Goal: Information Seeking & Learning: Learn about a topic

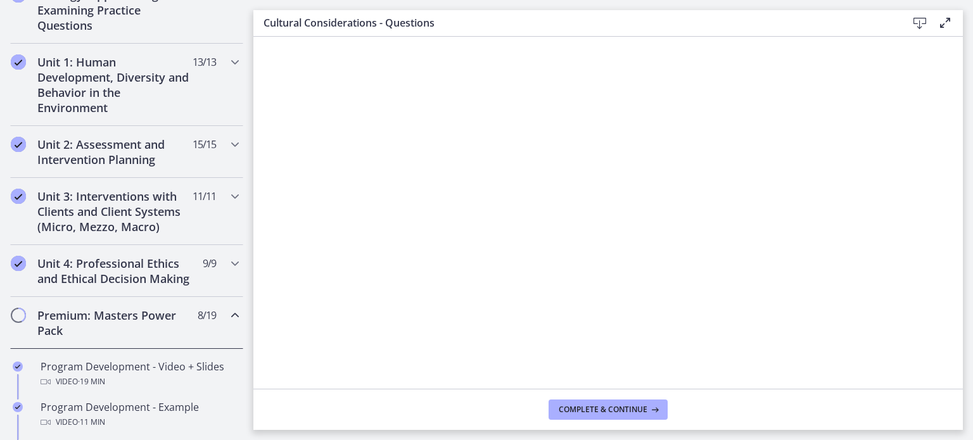
scroll to position [318, 0]
click at [559, 419] on button "Complete & continue" at bounding box center [608, 410] width 119 height 20
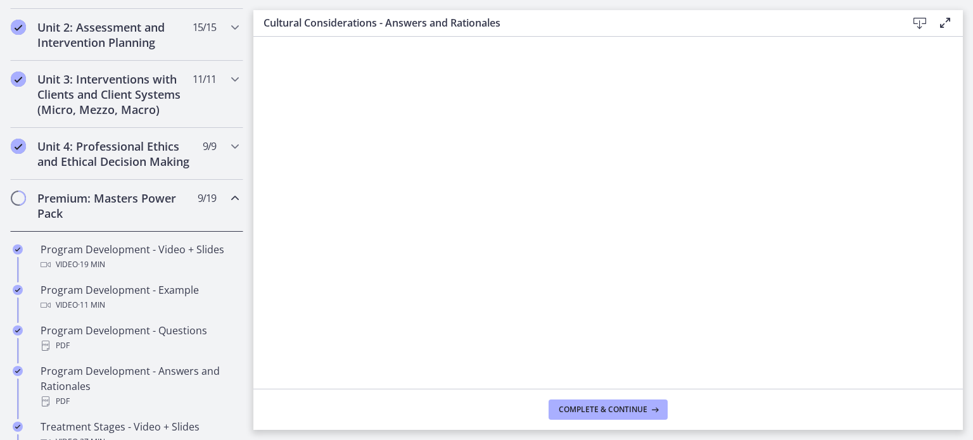
scroll to position [438, 0]
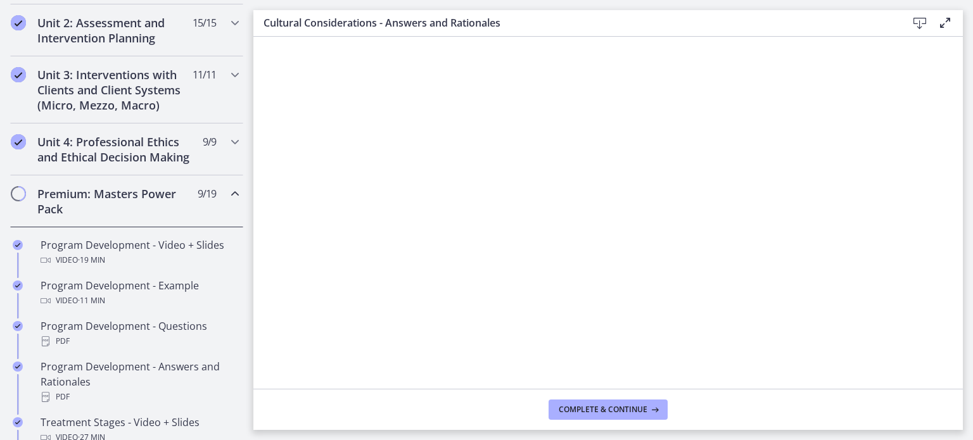
click at [585, 434] on main "Cultural Considerations - Answers and Rationales Download Enable fullscreen Com…" at bounding box center [613, 220] width 720 height 440
click at [590, 412] on span "Complete & continue" at bounding box center [603, 410] width 89 height 10
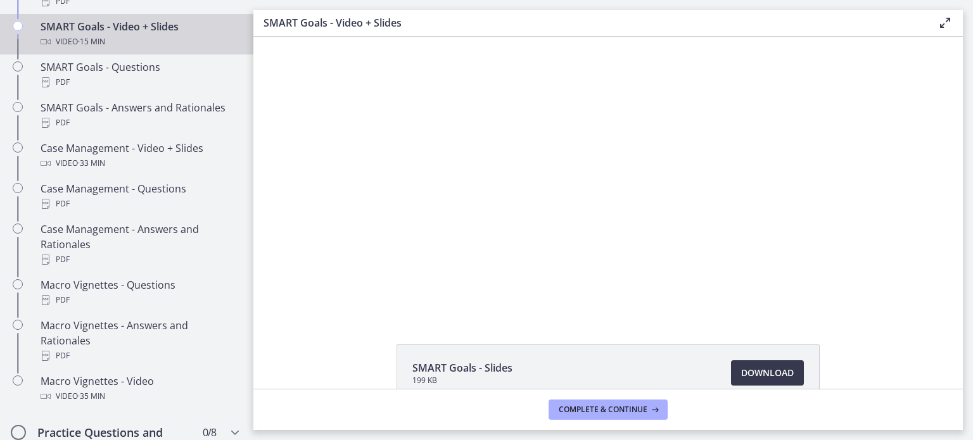
scroll to position [1107, 0]
click at [511, 201] on div at bounding box center [608, 176] width 446 height 279
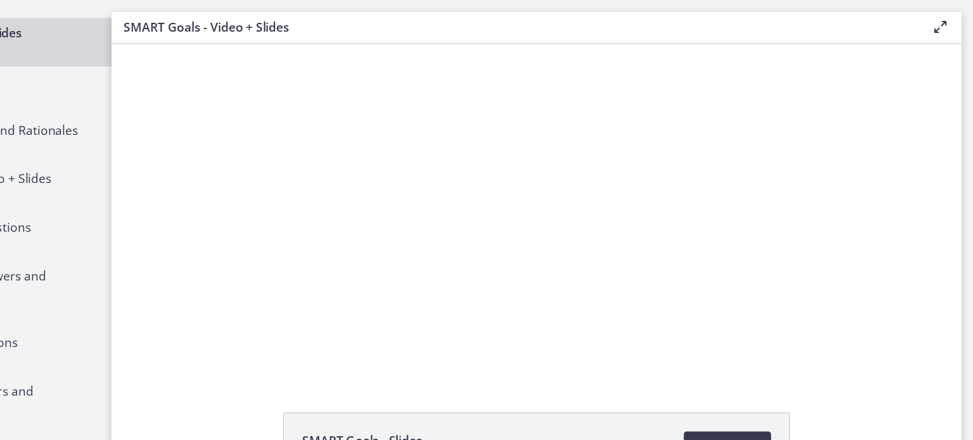
scroll to position [0, 0]
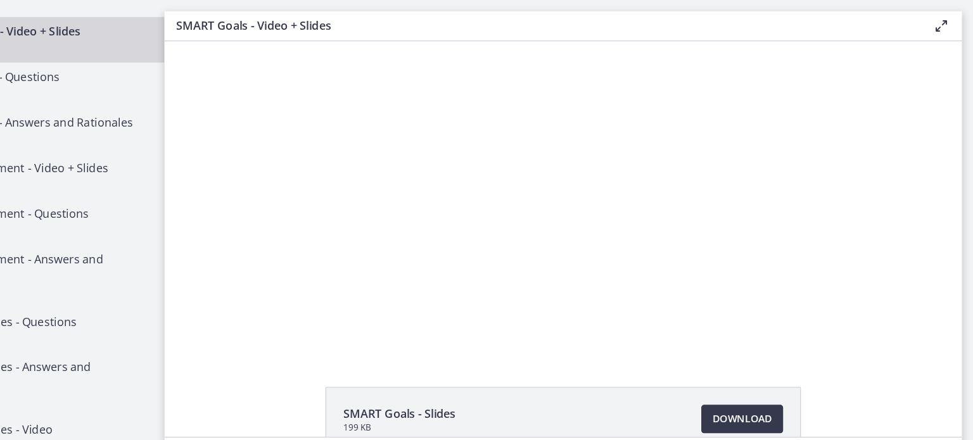
click at [296, 41] on button "Play Video: cdsdur02imvr0n222ri0.mp4" at bounding box center [296, 41] width 1 height 1
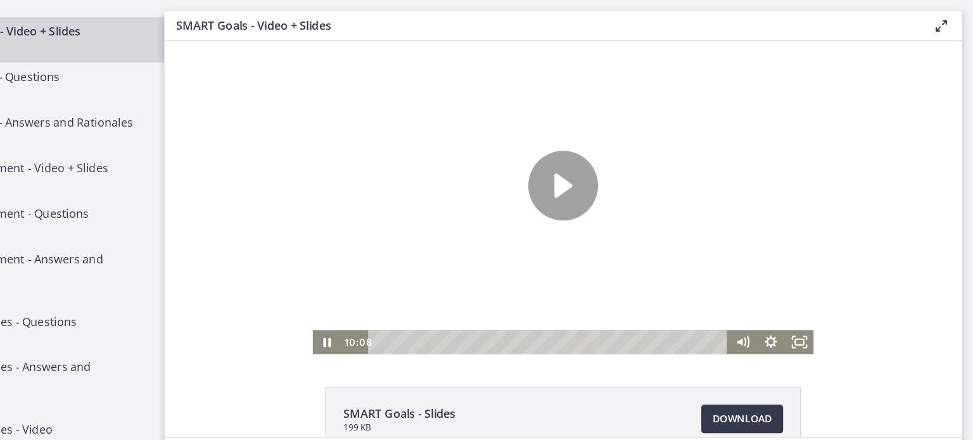
click at [296, 41] on button "Pause: cdsdur02imvr0n222ri0.mp4" at bounding box center [296, 41] width 1 height 1
click at [296, 41] on button "Play Video: cdsdur02imvr0n222ri0.mp4" at bounding box center [296, 41] width 1 height 1
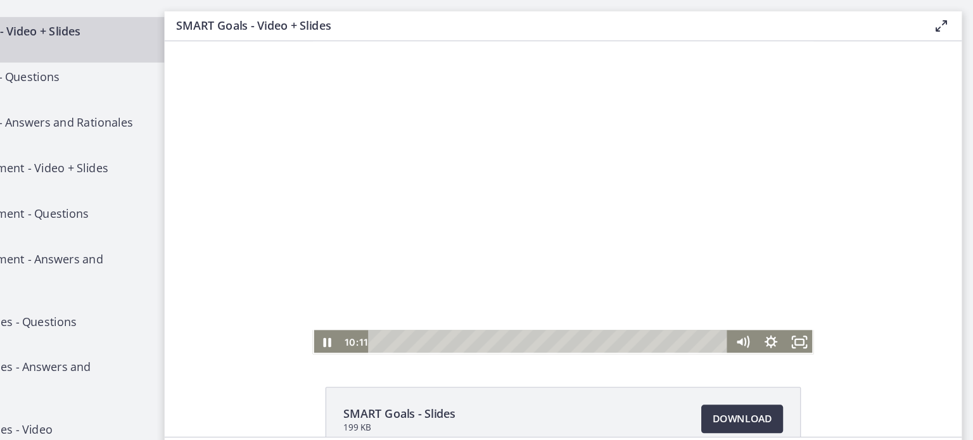
scroll to position [2, 0]
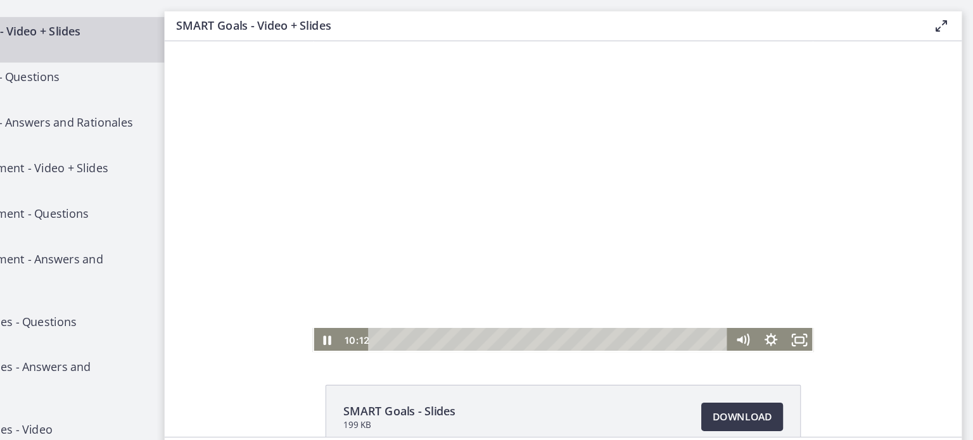
click at [303, 265] on div at bounding box center [519, 178] width 446 height 279
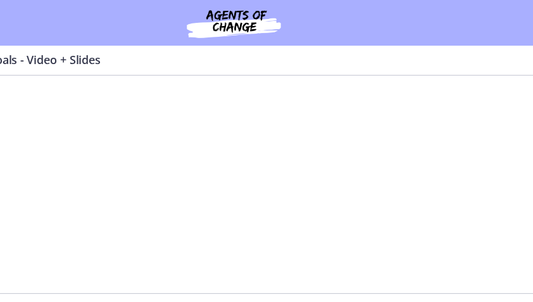
scroll to position [1105, 0]
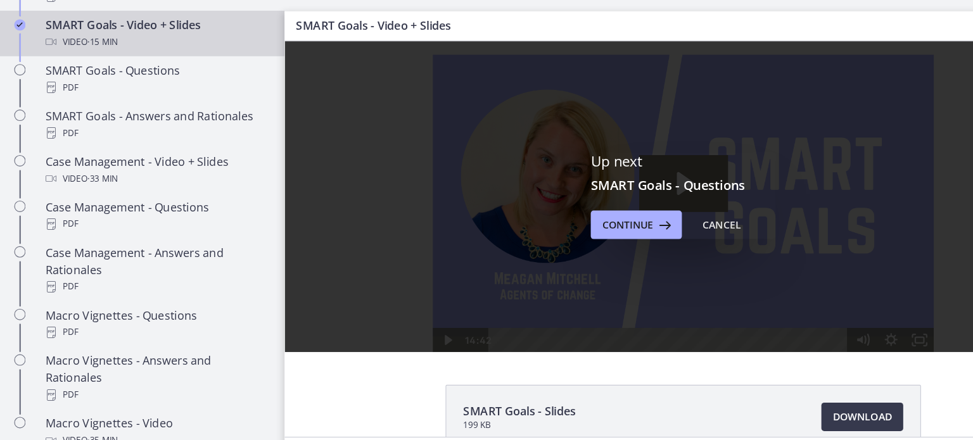
scroll to position [0, 0]
click at [538, 208] on button "Continue" at bounding box center [566, 199] width 81 height 25
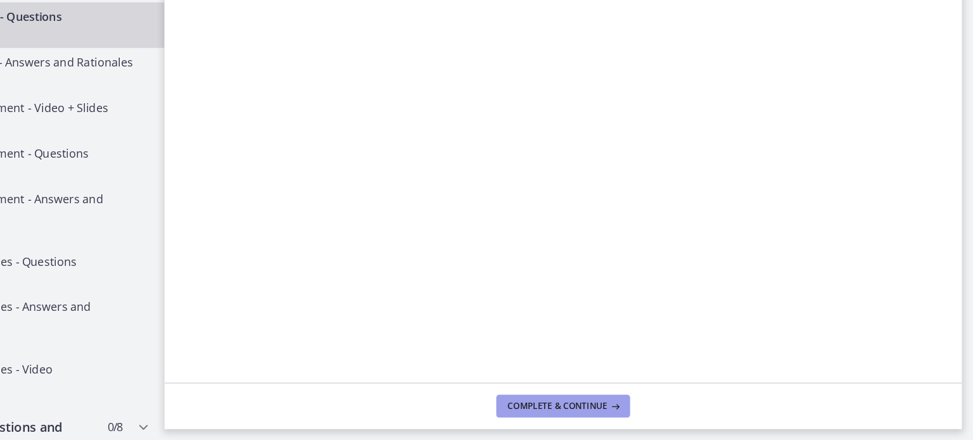
click at [593, 414] on span "Complete & continue" at bounding box center [603, 410] width 89 height 10
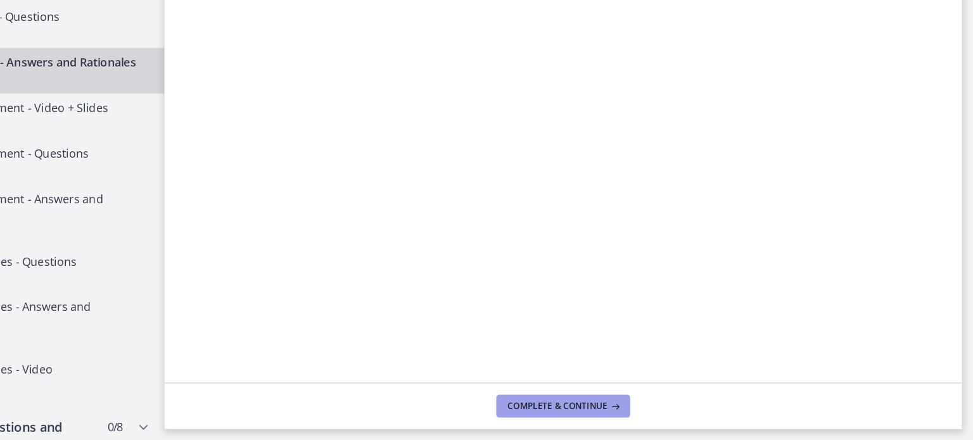
click at [600, 408] on span "Complete & continue" at bounding box center [603, 410] width 89 height 10
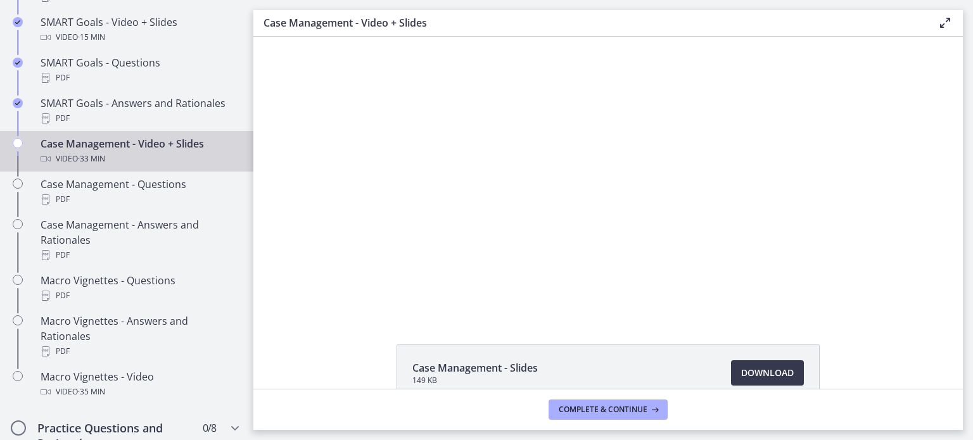
click at [289, 269] on div "Click for sound @keyframes VOLUME_SMALL_WAVE_FLASH { 0% { opacity: 0; } 33% { o…" at bounding box center [607, 176] width 709 height 279
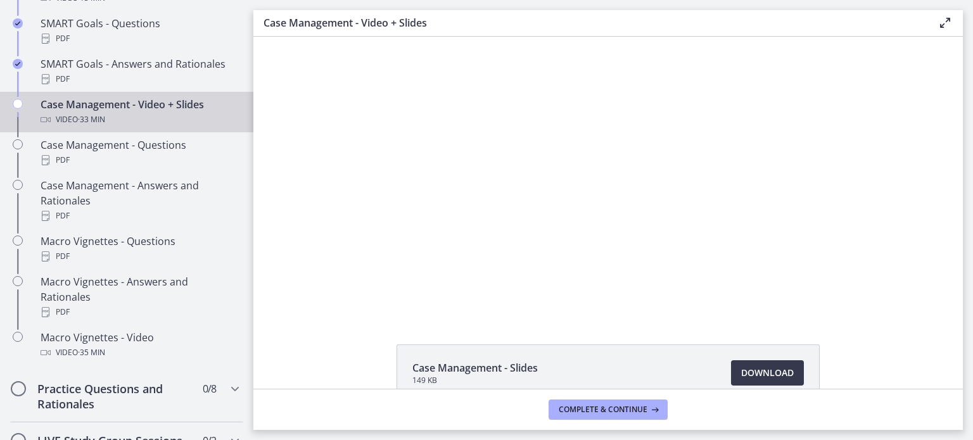
scroll to position [1141, 0]
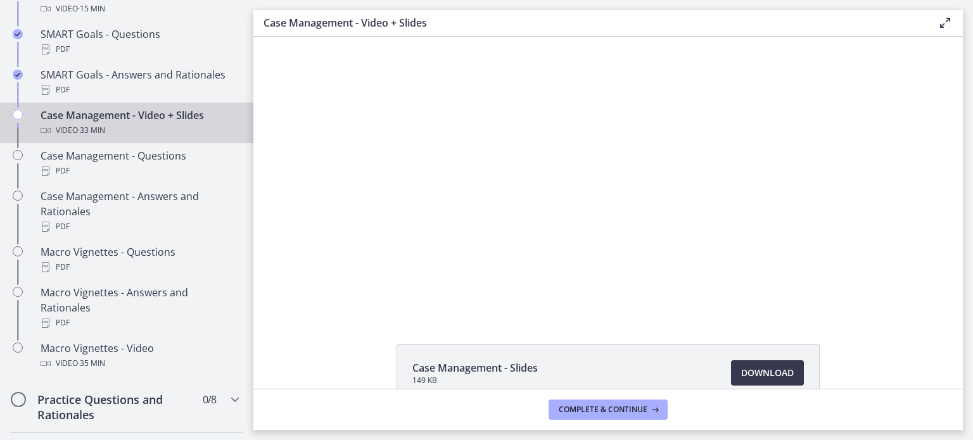
click at [716, 232] on div at bounding box center [607, 176] width 495 height 279
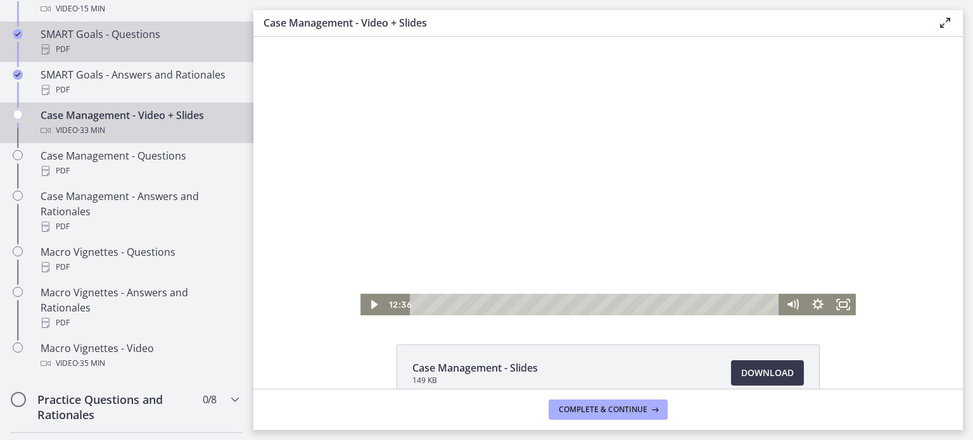
click at [0, 41] on link "SMART Goals - Questions PDF" at bounding box center [126, 42] width 253 height 41
